Goal: Task Accomplishment & Management: Manage account settings

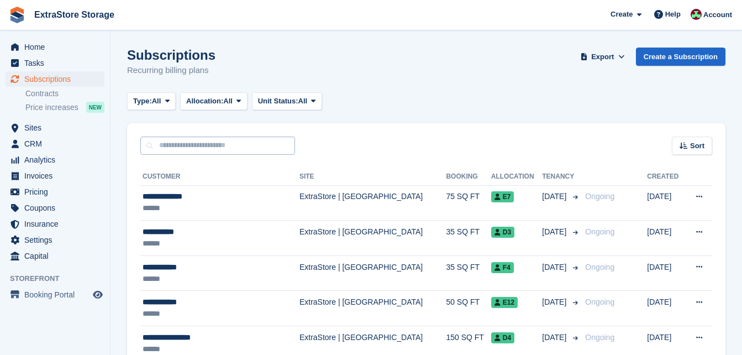
scroll to position [110, 0]
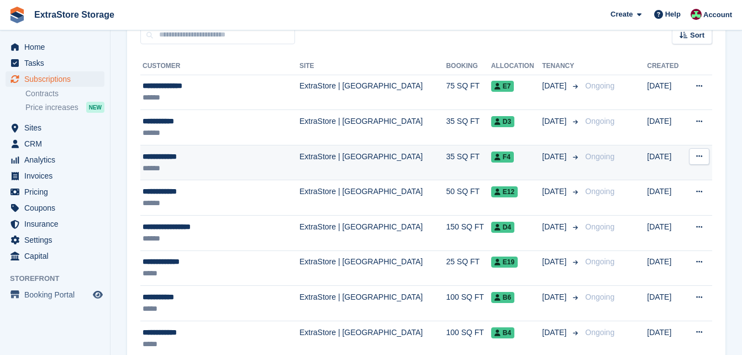
click at [172, 159] on div "**********" at bounding box center [208, 157] width 131 height 12
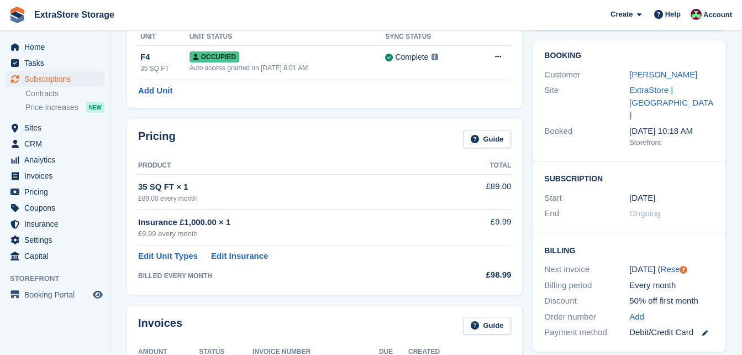
scroll to position [110, 0]
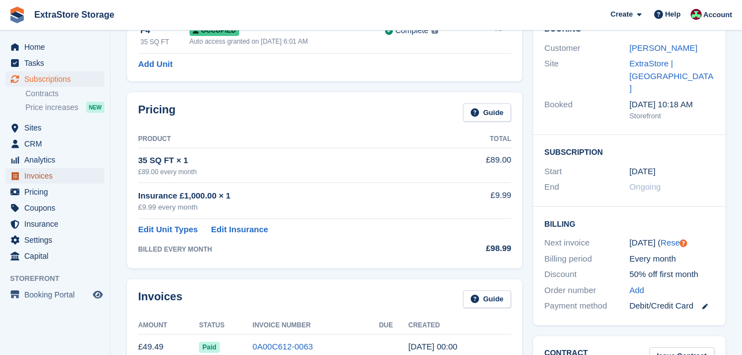
click at [41, 172] on span "Invoices" at bounding box center [57, 175] width 66 height 15
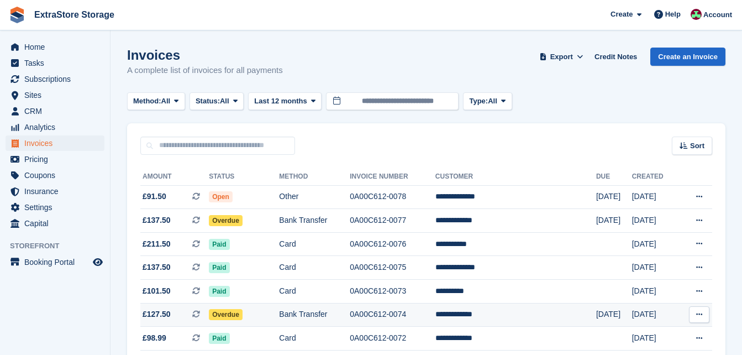
click at [270, 315] on td "Overdue" at bounding box center [244, 315] width 70 height 24
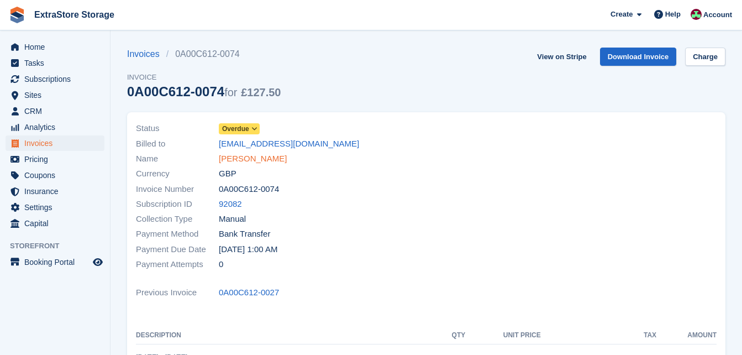
click at [246, 159] on link "[PERSON_NAME]" at bounding box center [253, 158] width 68 height 13
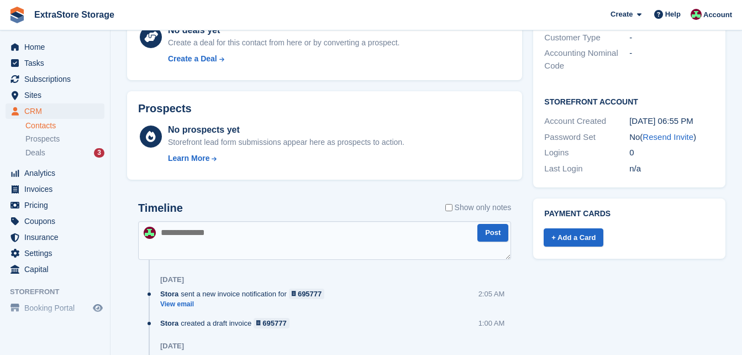
scroll to position [442, 0]
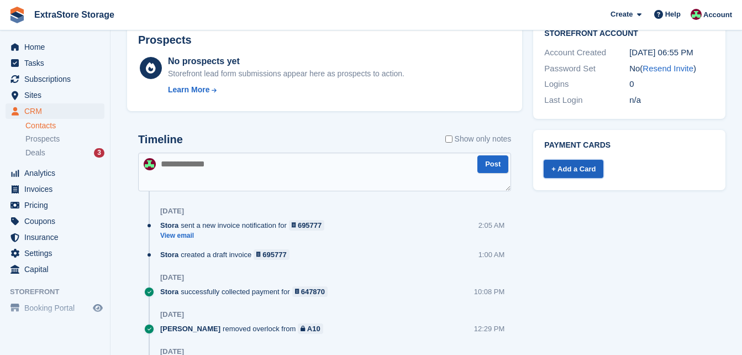
click at [582, 160] on link "+ Add a Card" at bounding box center [574, 169] width 60 height 18
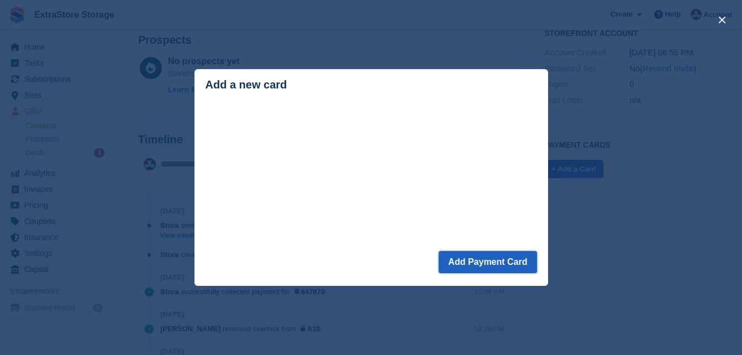
click at [490, 264] on button "Add Payment Card" at bounding box center [488, 262] width 98 height 22
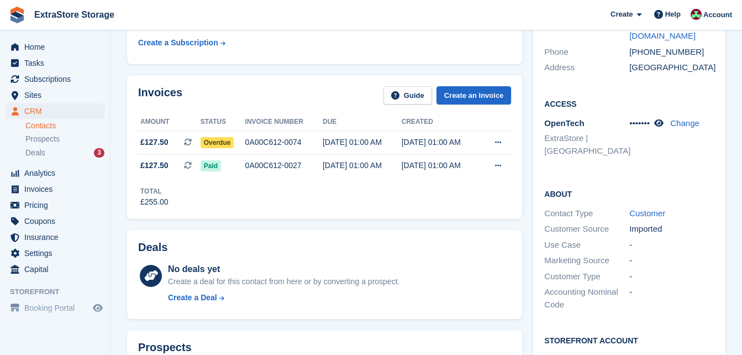
scroll to position [110, 0]
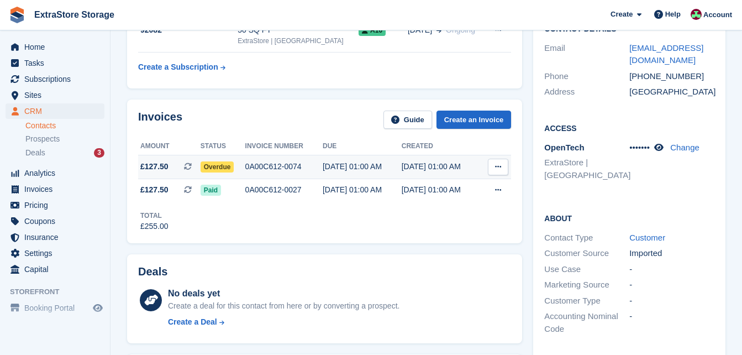
click at [497, 166] on icon at bounding box center [498, 166] width 6 height 7
click at [255, 166] on div "0A00C612-0074" at bounding box center [283, 167] width 77 height 12
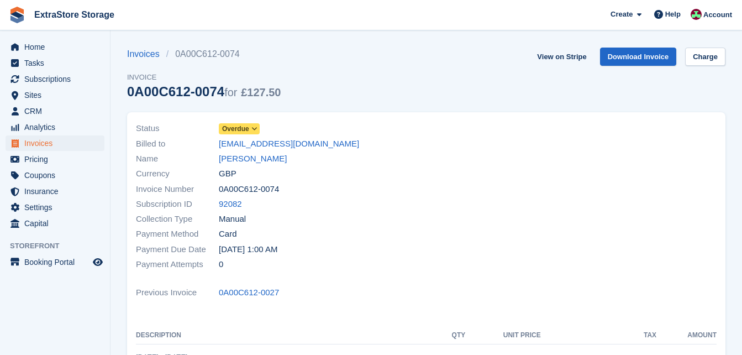
click at [235, 129] on span "Overdue" at bounding box center [235, 129] width 27 height 10
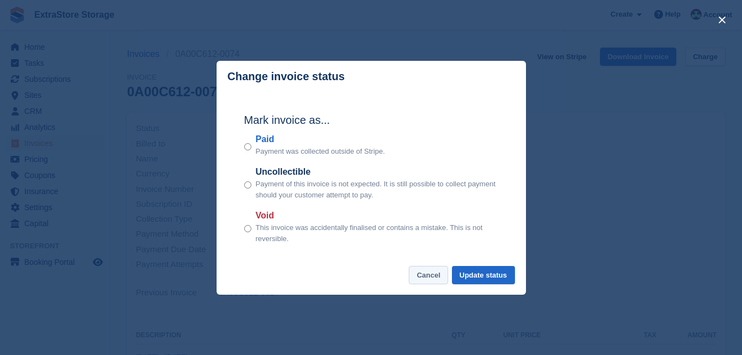
click at [437, 276] on button "Cancel" at bounding box center [428, 275] width 39 height 18
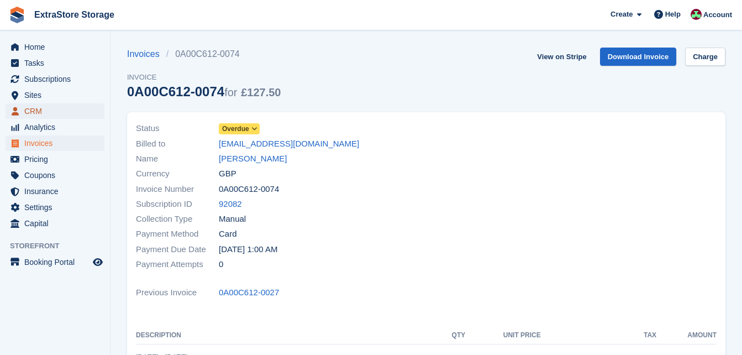
click at [40, 113] on span "CRM" at bounding box center [57, 110] width 66 height 15
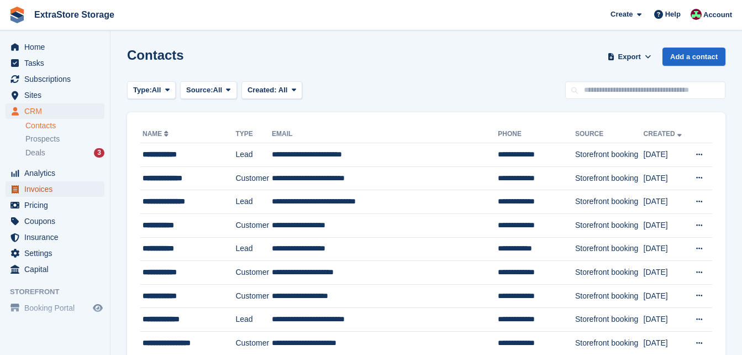
click at [48, 182] on span "Invoices" at bounding box center [57, 188] width 66 height 15
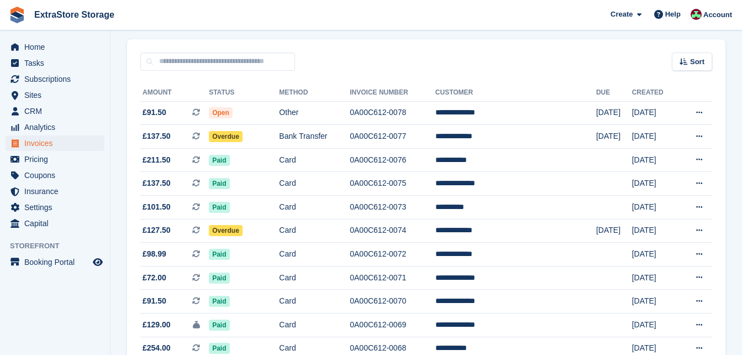
scroll to position [110, 0]
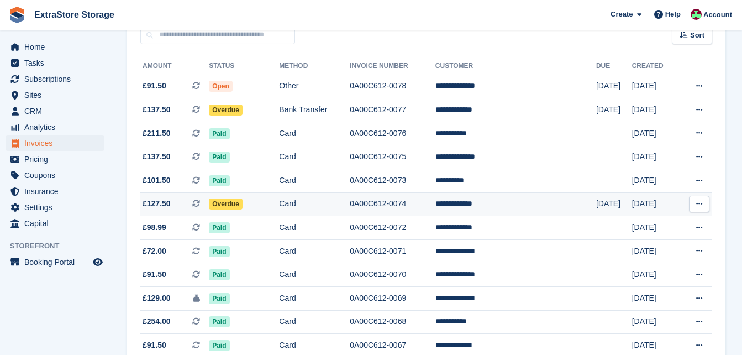
click at [265, 199] on td "Overdue" at bounding box center [244, 204] width 70 height 24
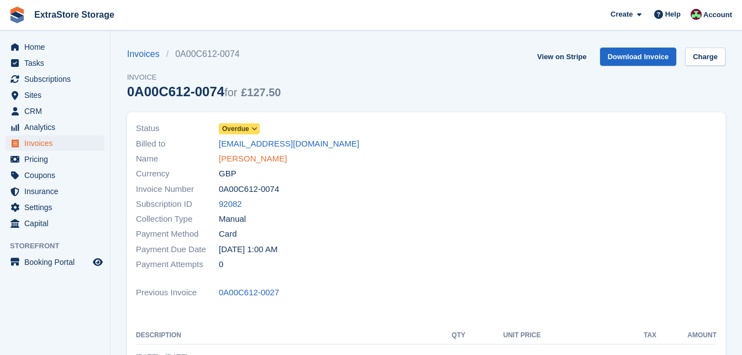
click at [255, 157] on link "[PERSON_NAME]" at bounding box center [253, 158] width 68 height 13
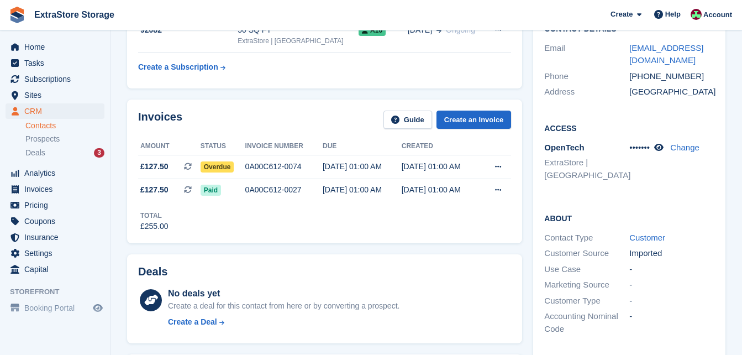
scroll to position [442, 0]
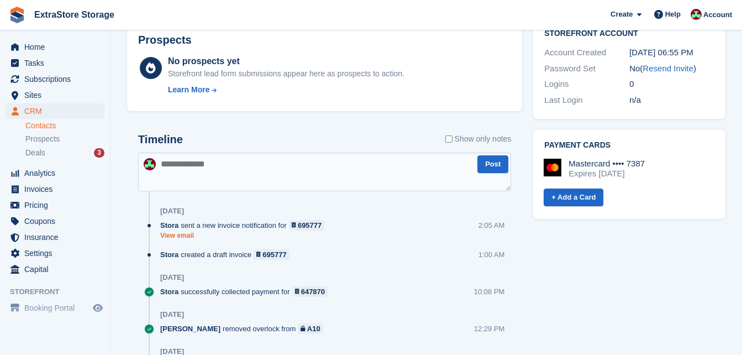
click at [177, 238] on link "View email" at bounding box center [245, 235] width 170 height 9
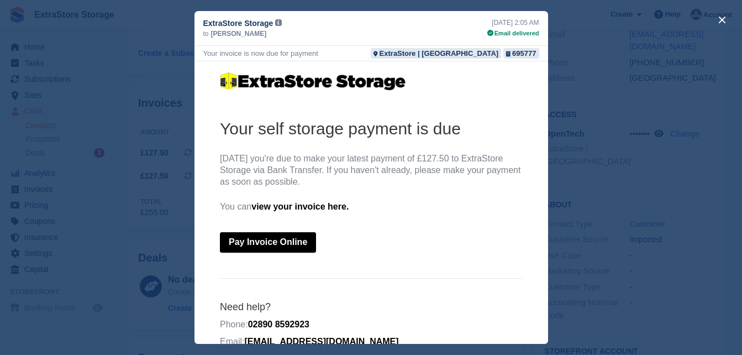
scroll to position [110, 0]
click at [469, 119] on h2 "Your self storage payment is due" at bounding box center [370, 129] width 303 height 22
click at [719, 19] on button "close" at bounding box center [722, 20] width 18 height 18
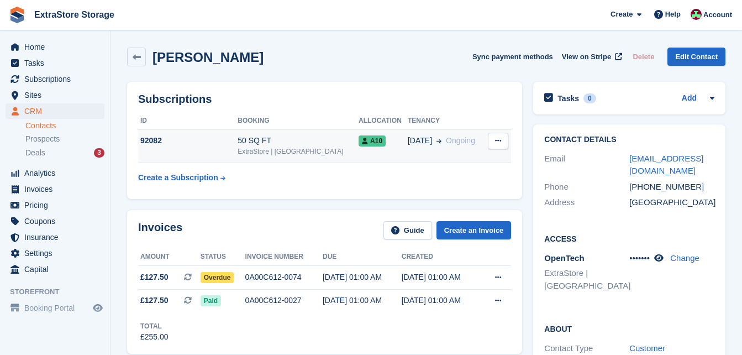
click at [141, 139] on div "92082" at bounding box center [187, 141] width 99 height 12
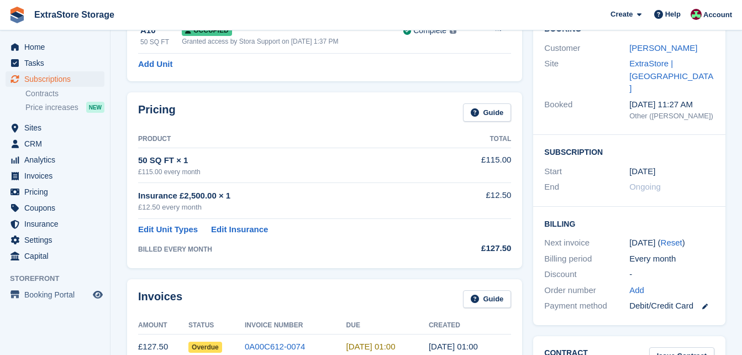
scroll to position [221, 0]
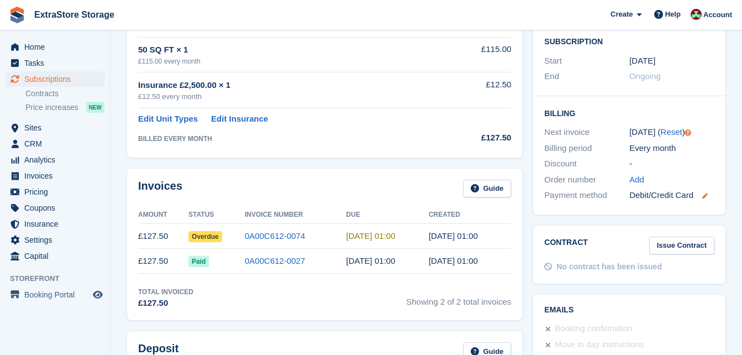
click at [705, 193] on icon at bounding box center [705, 196] width 6 height 6
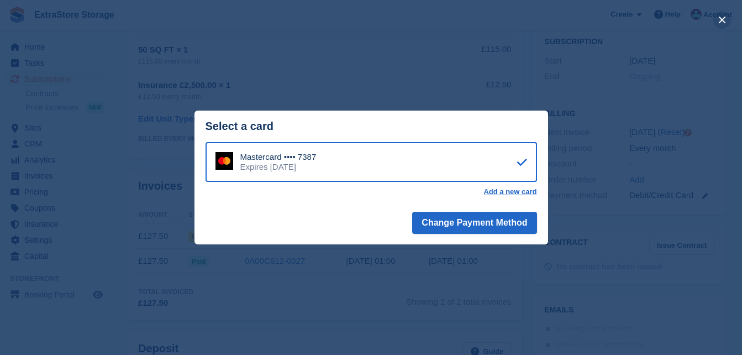
click at [723, 17] on button "close" at bounding box center [722, 20] width 18 height 18
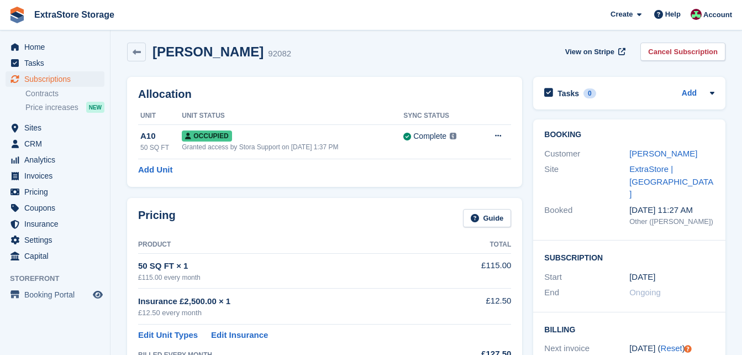
scroll to position [0, 0]
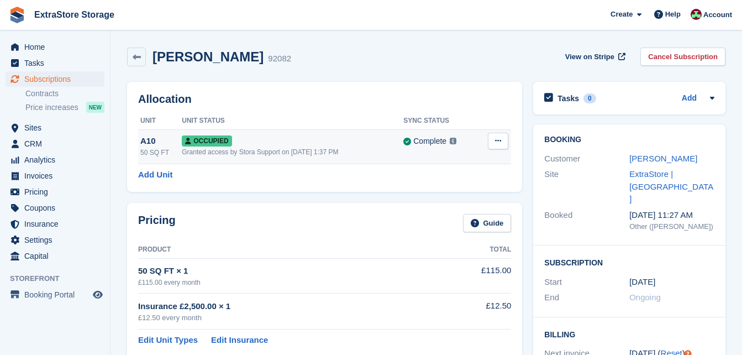
click at [159, 141] on div "A10" at bounding box center [160, 141] width 41 height 13
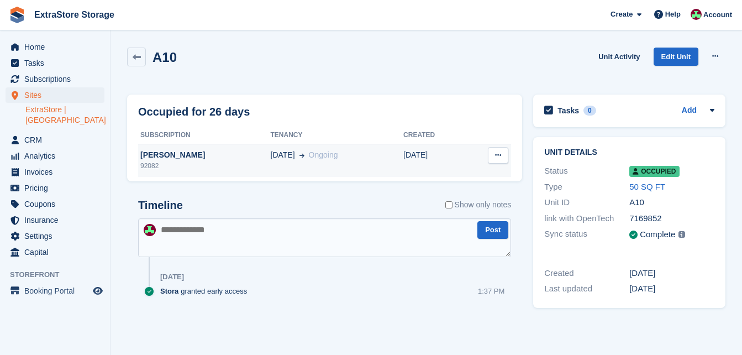
click at [177, 154] on div "[PERSON_NAME]" at bounding box center [204, 155] width 133 height 12
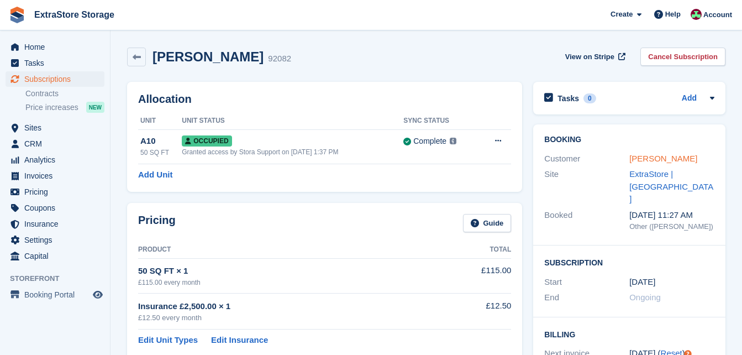
click at [645, 159] on link "[PERSON_NAME]" at bounding box center [663, 158] width 68 height 9
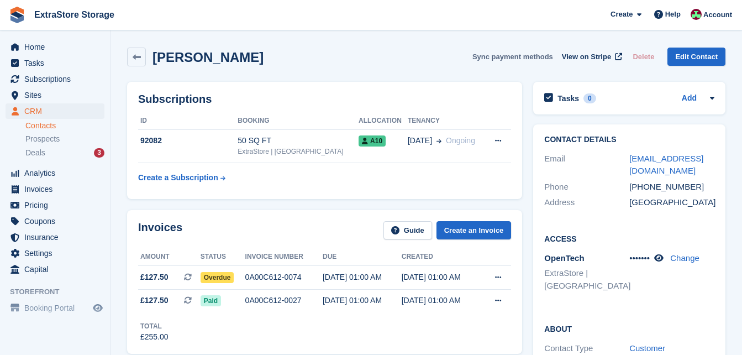
click at [523, 56] on button "Sync payment methods" at bounding box center [512, 57] width 81 height 18
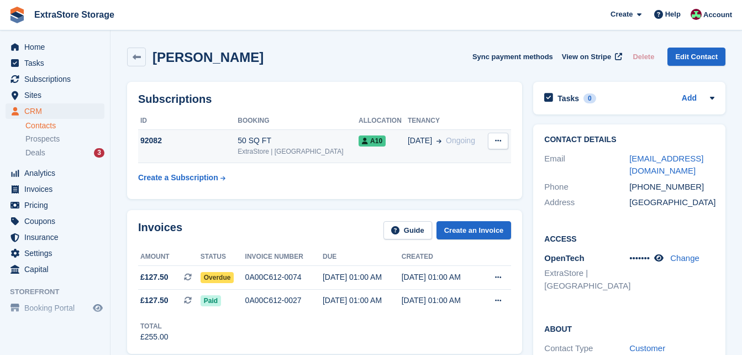
click at [146, 140] on div "92082" at bounding box center [187, 141] width 99 height 12
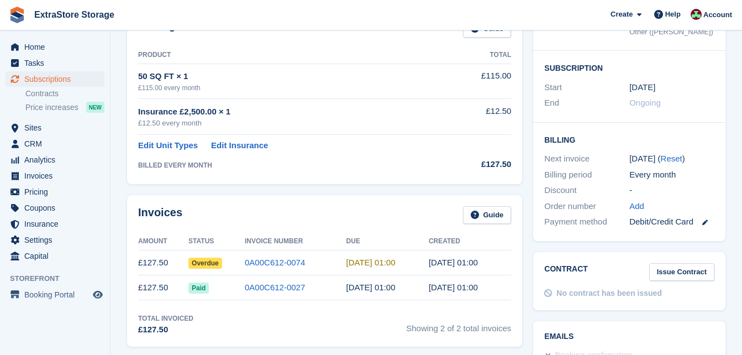
scroll to position [221, 0]
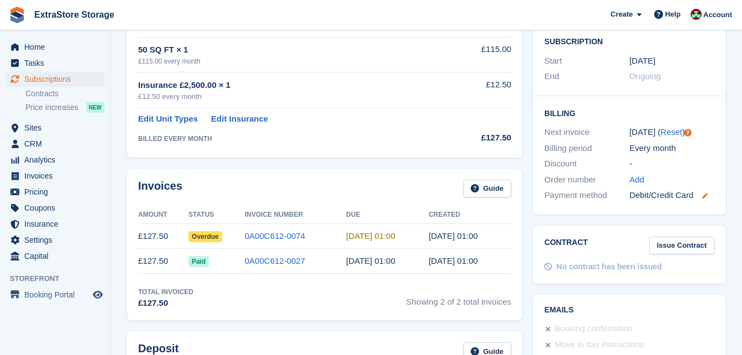
click at [707, 193] on icon at bounding box center [705, 196] width 6 height 6
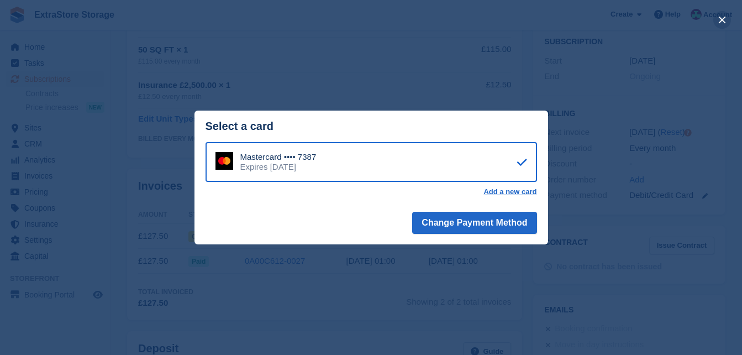
click at [723, 17] on button "close" at bounding box center [722, 20] width 18 height 18
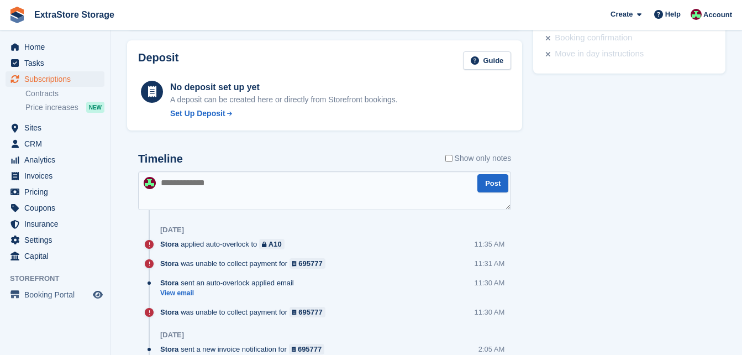
scroll to position [552, 0]
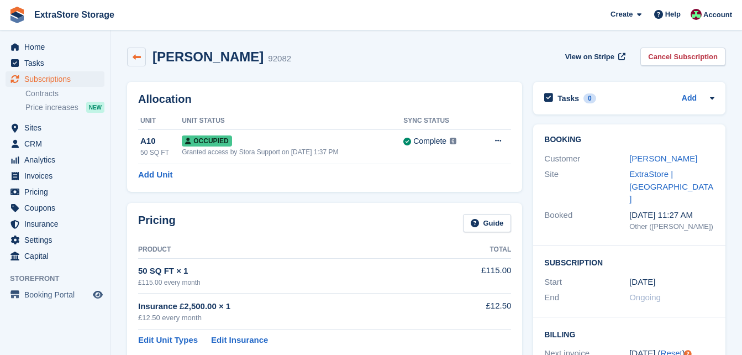
click at [130, 59] on link at bounding box center [136, 57] width 19 height 19
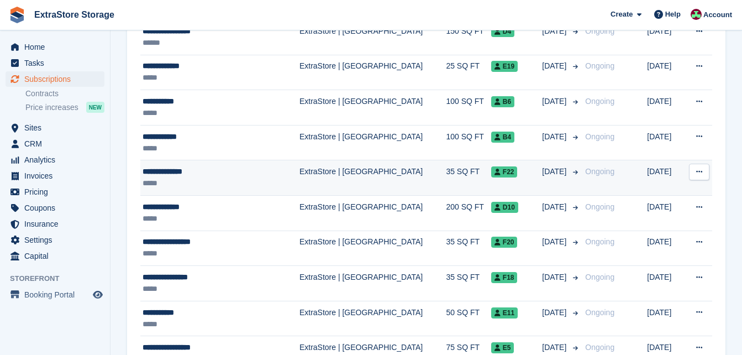
scroll to position [331, 0]
